Goal: Book appointment/travel/reservation

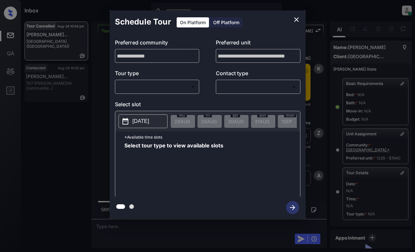
scroll to position [71, 0]
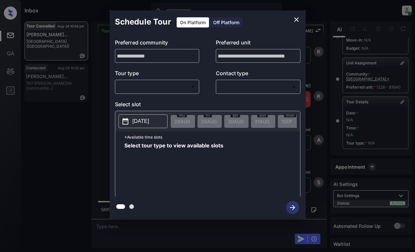
click at [146, 91] on body "Inbox Dominic Ceralde Online Set yourself offline Set yourself on break Profile…" at bounding box center [207, 126] width 415 height 252
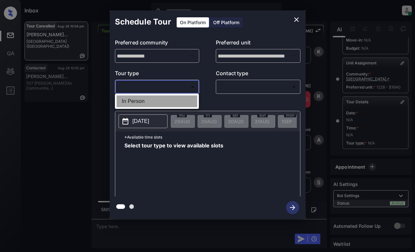
click at [152, 102] on li "In Person" at bounding box center [157, 101] width 81 height 12
type input "********"
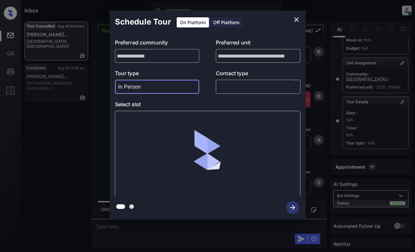
click at [243, 86] on body "Inbox Dominic Ceralde Online Set yourself offline Set yourself on break Profile…" at bounding box center [207, 126] width 415 height 252
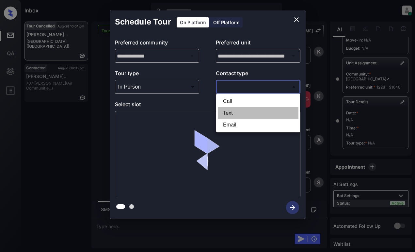
click at [241, 112] on li "Text" at bounding box center [258, 113] width 81 height 12
type input "****"
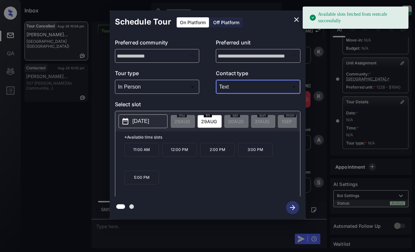
click at [140, 124] on p "[DATE]" at bounding box center [141, 121] width 17 height 8
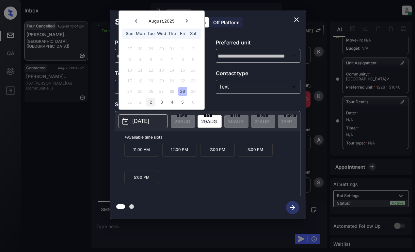
click at [152, 102] on div "2" at bounding box center [150, 102] width 9 height 9
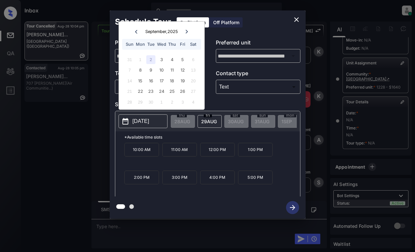
click at [299, 22] on icon "close" at bounding box center [297, 20] width 8 height 8
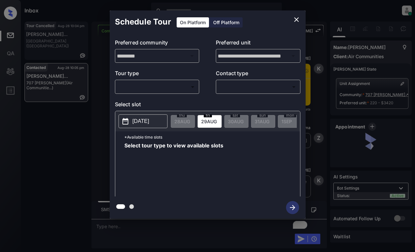
scroll to position [1152, 0]
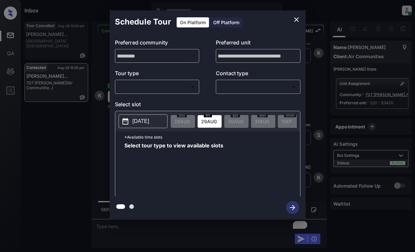
click at [183, 86] on body "Inbox Dominic Ceralde Online Set yourself offline Set yourself on break Profile…" at bounding box center [207, 126] width 415 height 252
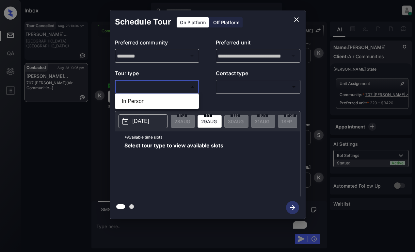
click at [180, 95] on ul "In Person" at bounding box center [157, 101] width 84 height 15
click at [182, 96] on li "In Person" at bounding box center [157, 101] width 81 height 12
type input "********"
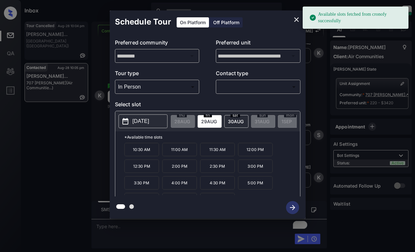
click at [144, 119] on p "[DATE]" at bounding box center [141, 121] width 17 height 8
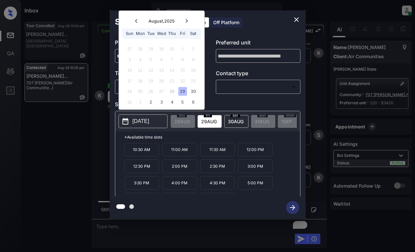
click at [187, 24] on div at bounding box center [187, 21] width 9 height 8
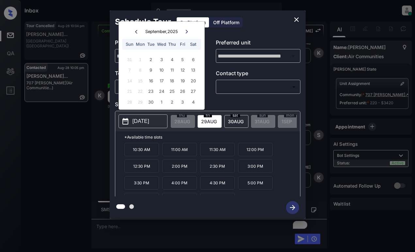
click at [296, 20] on icon "close" at bounding box center [296, 19] width 5 height 5
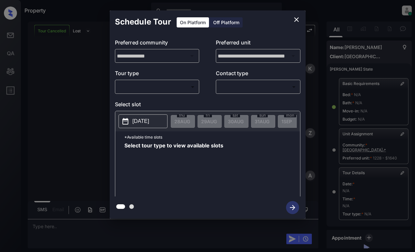
scroll to position [73, 0]
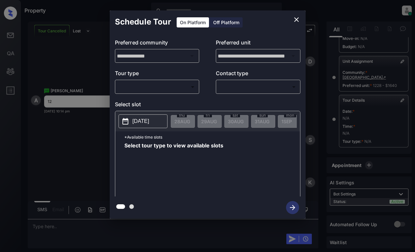
click at [178, 89] on body "Property Dominic Ceralde Online Set yourself offline Set yourself on break Prof…" at bounding box center [207, 126] width 415 height 252
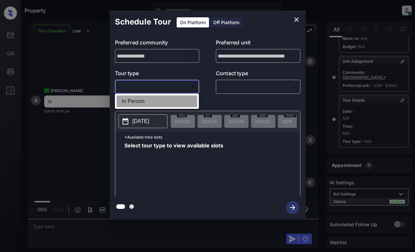
click at [178, 98] on li "In Person" at bounding box center [157, 101] width 81 height 12
type input "********"
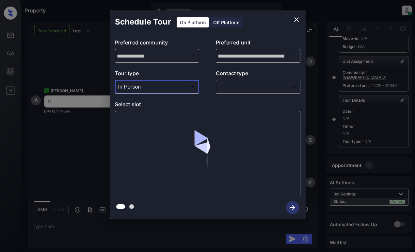
click at [238, 88] on body "Property Dominic Ceralde Online Set yourself offline Set yourself on break Prof…" at bounding box center [207, 126] width 415 height 252
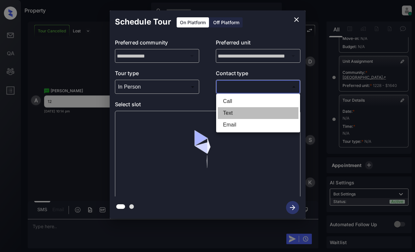
click at [239, 114] on li "Text" at bounding box center [258, 113] width 81 height 12
type input "****"
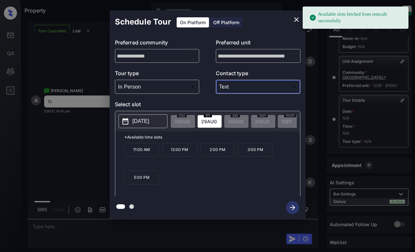
click at [142, 122] on p "[DATE]" at bounding box center [141, 121] width 17 height 8
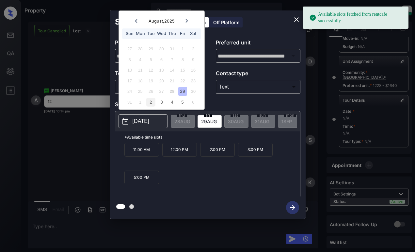
click at [149, 101] on div "2" at bounding box center [150, 102] width 9 height 9
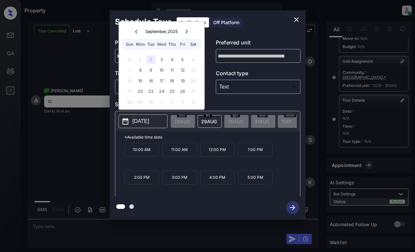
click at [212, 153] on p "12:00 PM" at bounding box center [217, 150] width 35 height 14
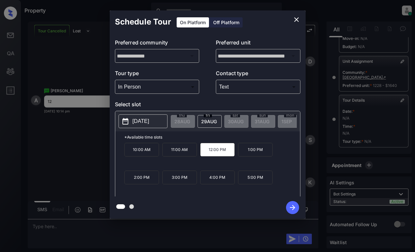
click at [292, 206] on icon "button" at bounding box center [292, 207] width 13 height 13
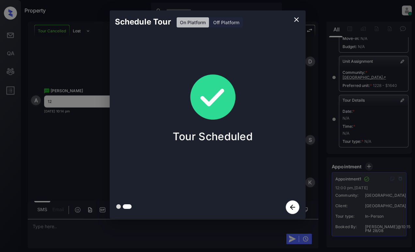
click at [75, 125] on div "Schedule Tour On Platform Off Platform Tour Scheduled" at bounding box center [207, 114] width 415 height 229
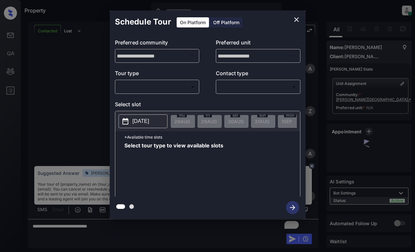
scroll to position [589, 0]
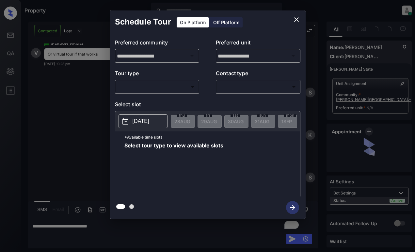
click at [182, 85] on body "Property [PERSON_NAME] Online Set yourself offline Set yourself on break Profil…" at bounding box center [207, 126] width 415 height 252
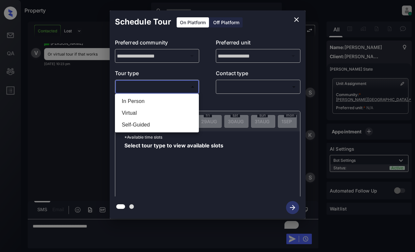
click at [163, 115] on li "Virtual" at bounding box center [157, 113] width 81 height 12
type input "*******"
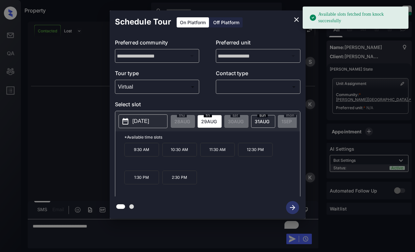
scroll to position [705, 0]
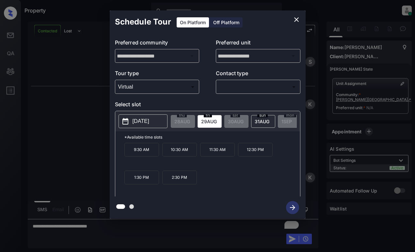
click at [158, 119] on button "[DATE]" at bounding box center [143, 121] width 49 height 14
click at [294, 18] on icon "close" at bounding box center [297, 20] width 8 height 8
